Goal: Task Accomplishment & Management: Manage account settings

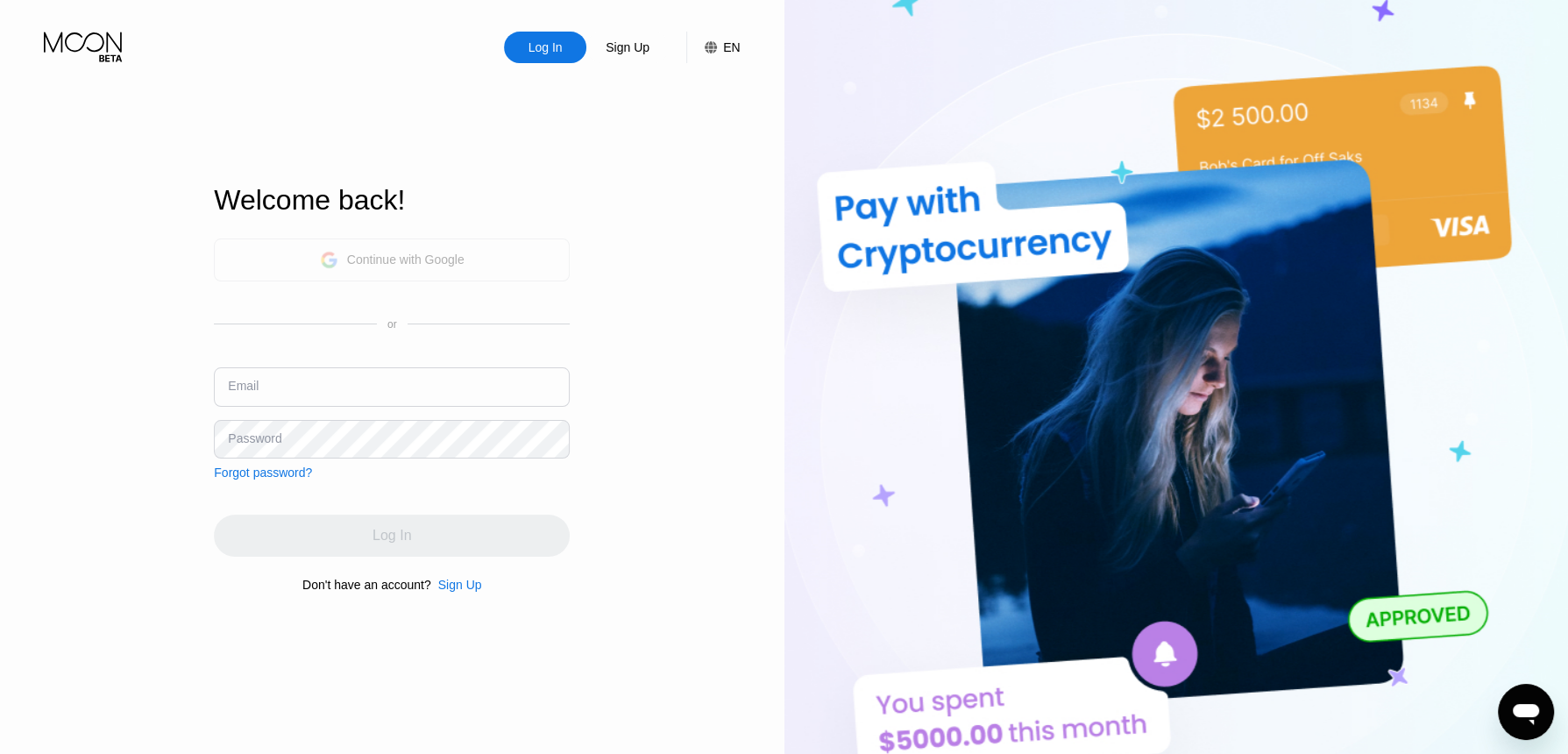
click at [411, 257] on div "Continue with Google" at bounding box center [406, 260] width 118 height 14
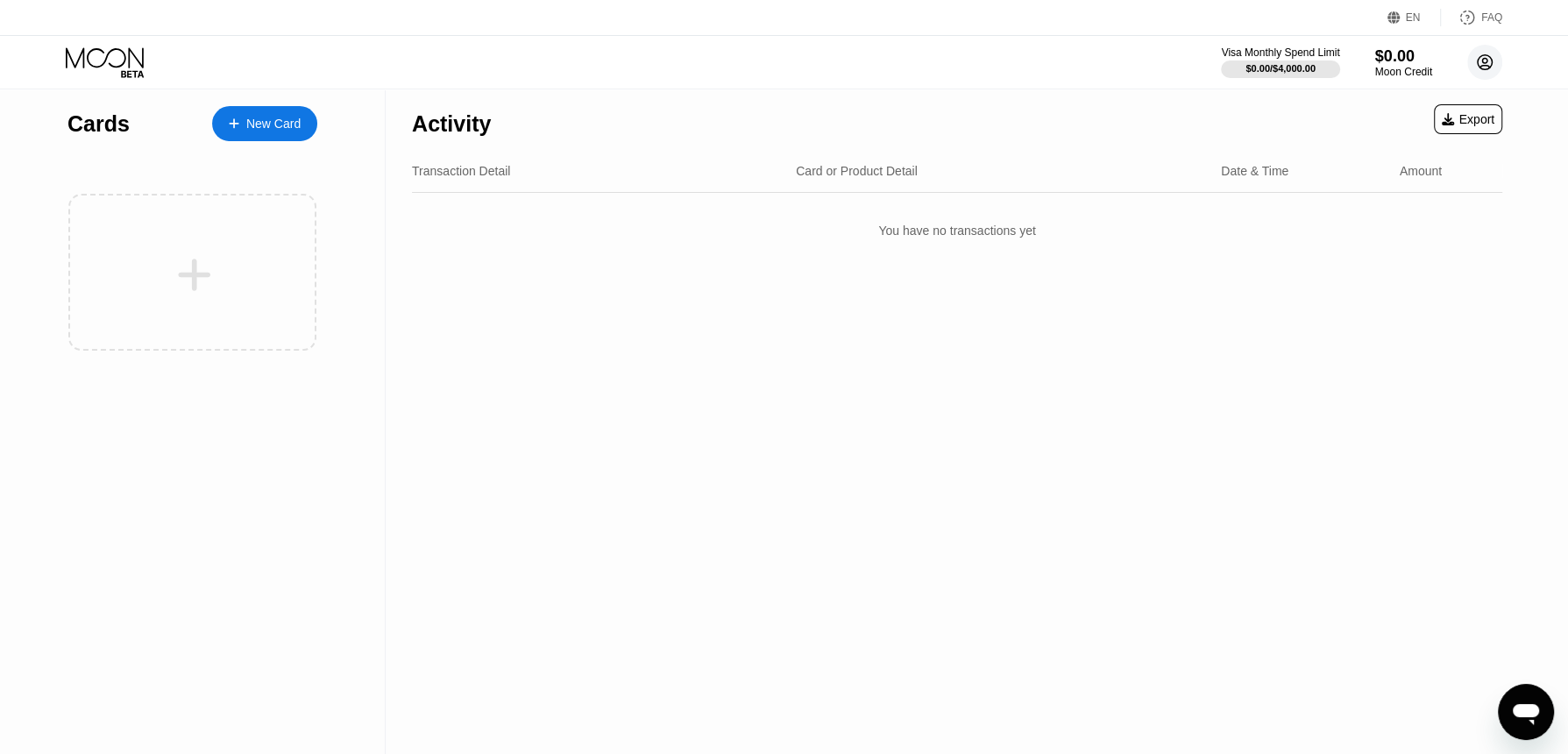
click at [1469, 63] on circle at bounding box center [1484, 62] width 35 height 35
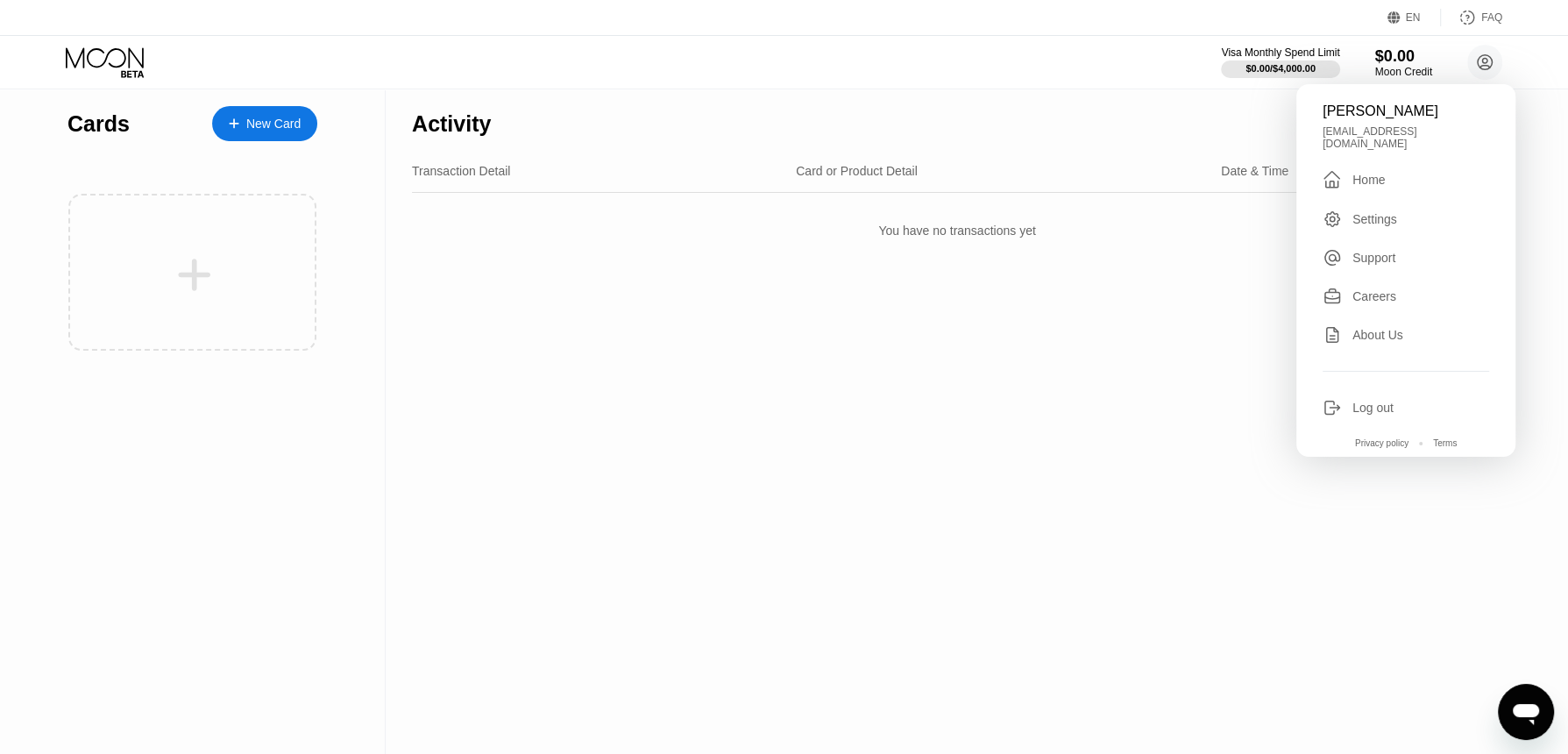
click at [1364, 401] on div "Log out" at bounding box center [1372, 408] width 41 height 14
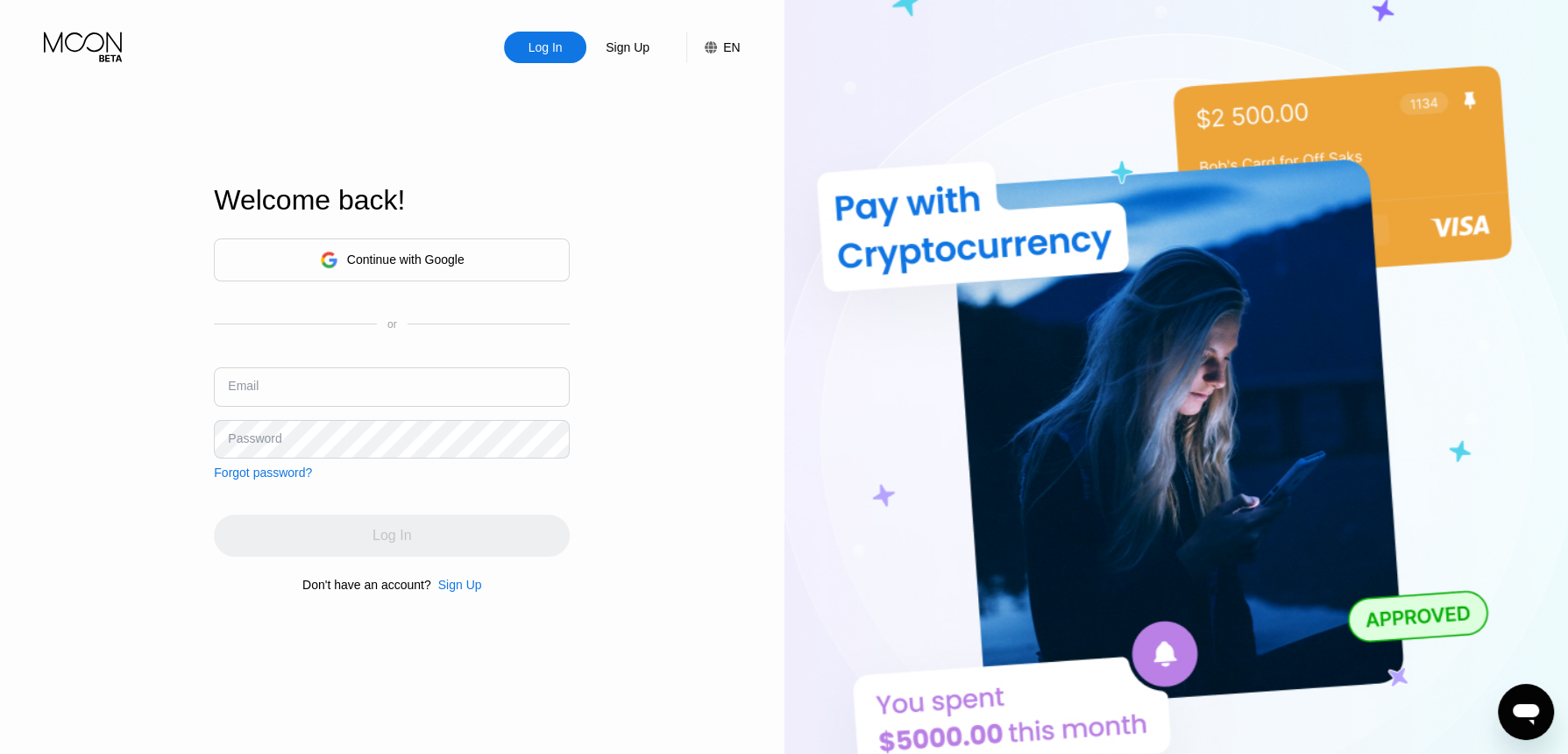
click at [467, 253] on div "Continue with Google" at bounding box center [392, 260] width 355 height 43
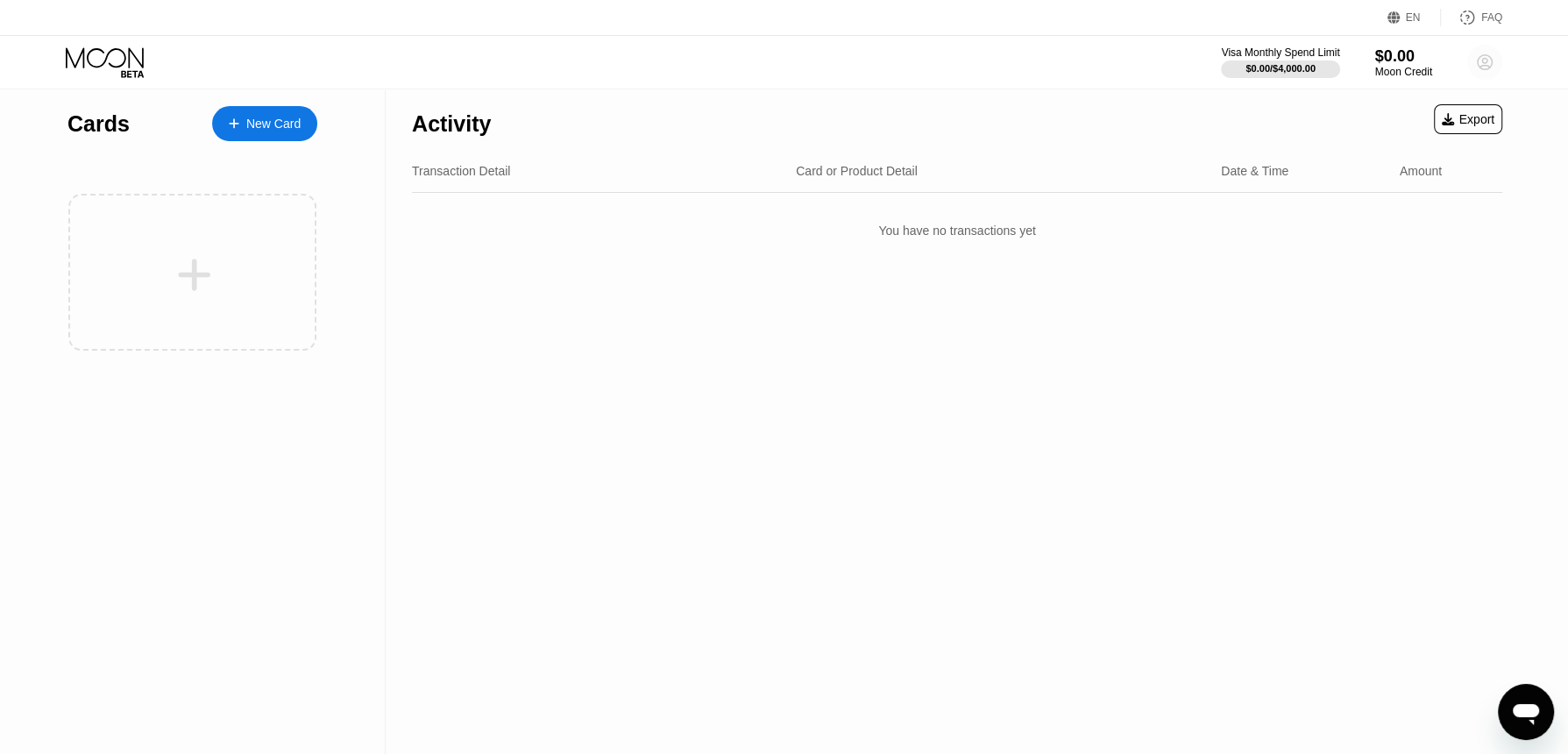
click at [1487, 57] on circle at bounding box center [1484, 62] width 35 height 35
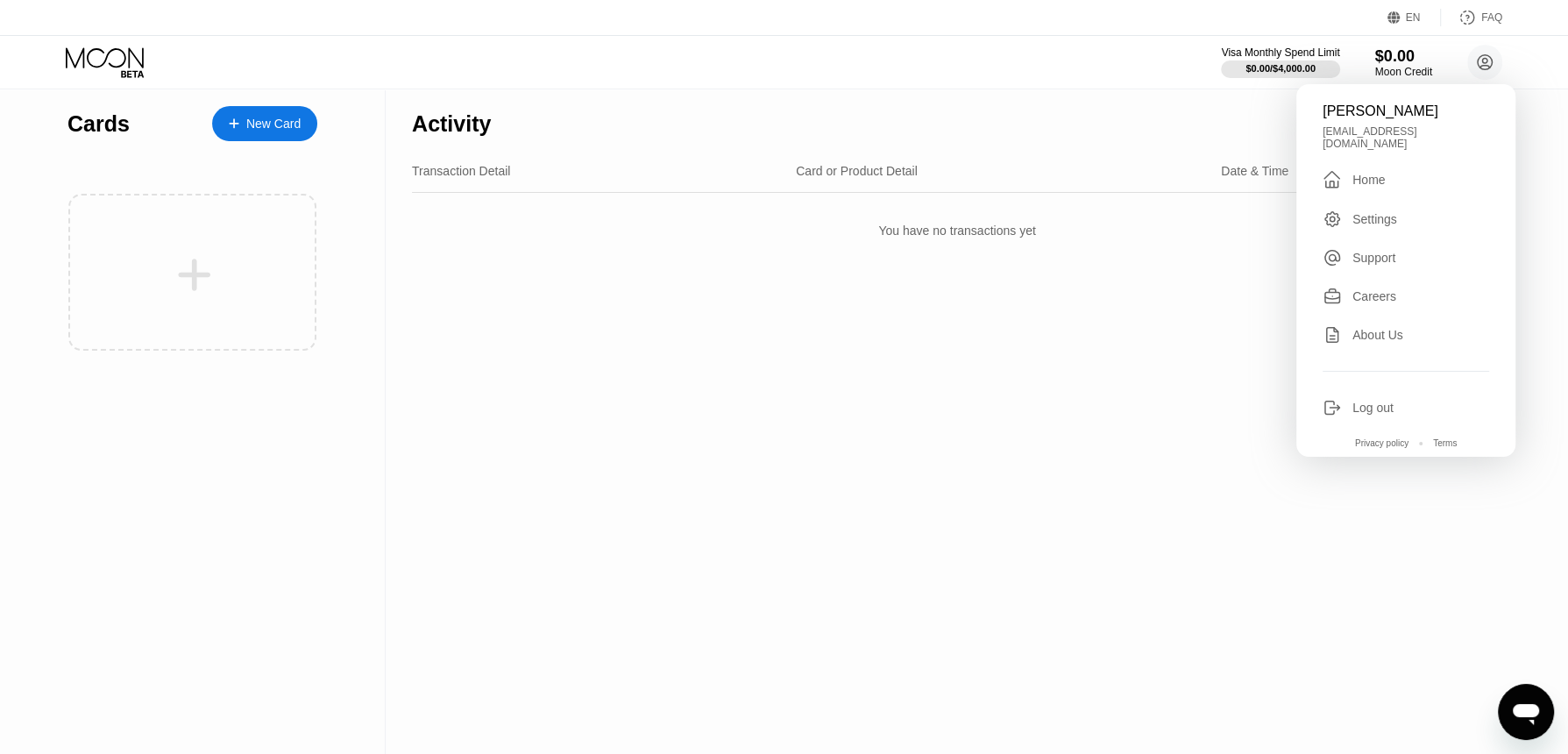
click at [1371, 401] on div "Log out" at bounding box center [1372, 408] width 41 height 14
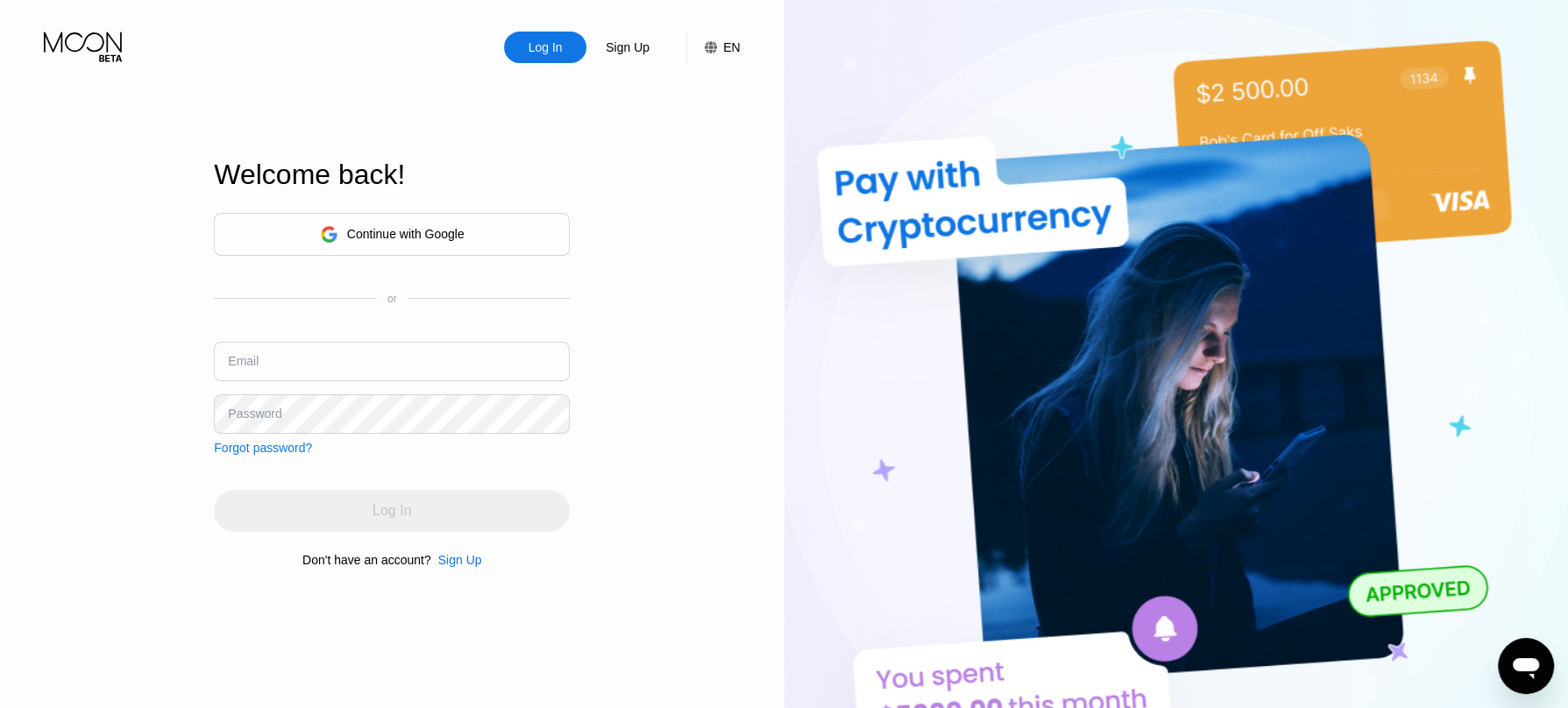
click at [400, 234] on div "Continue with Google" at bounding box center [406, 234] width 118 height 14
